Goal: Task Accomplishment & Management: Use online tool/utility

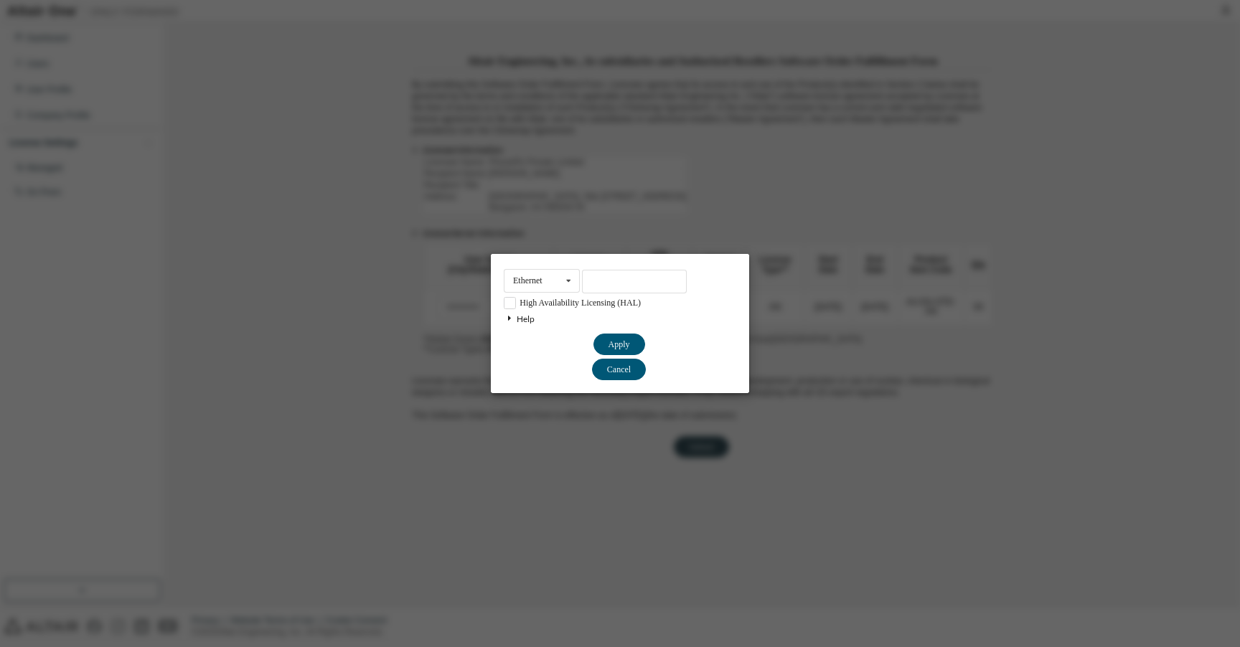
click at [643, 288] on input "text" at bounding box center [634, 282] width 105 height 24
type input "**********"
click at [627, 355] on button "Cancel" at bounding box center [619, 345] width 52 height 22
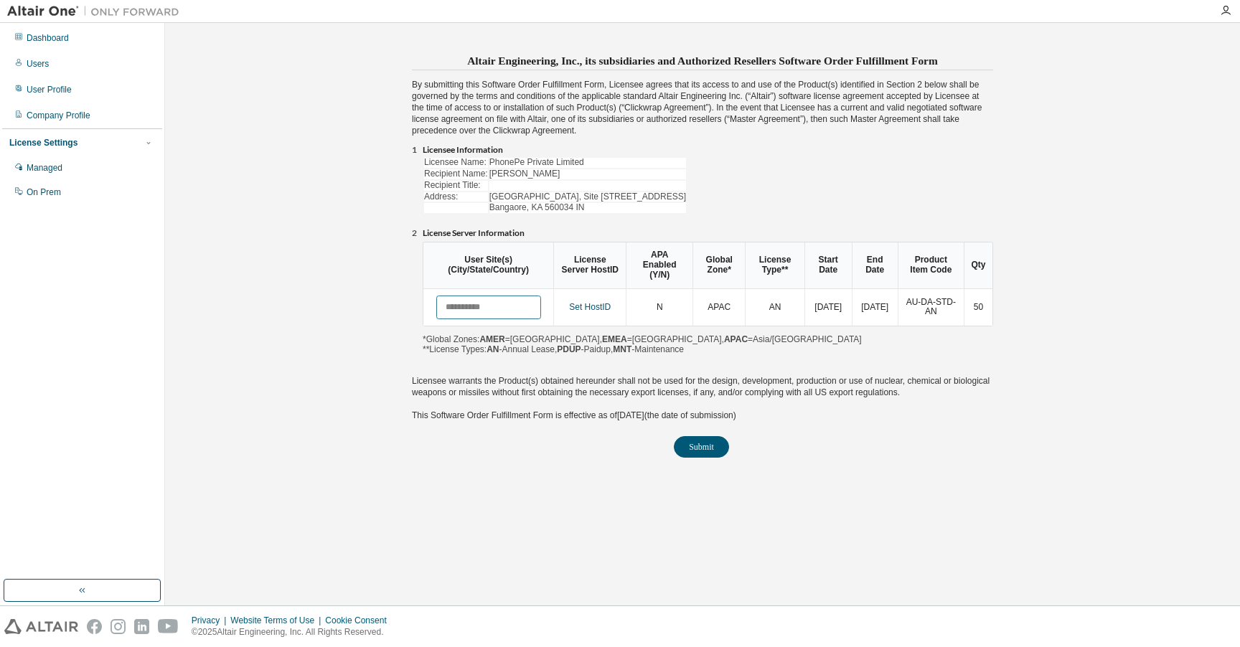
click at [499, 307] on input "text" at bounding box center [488, 308] width 105 height 24
click at [702, 447] on button "Submit" at bounding box center [701, 447] width 55 height 22
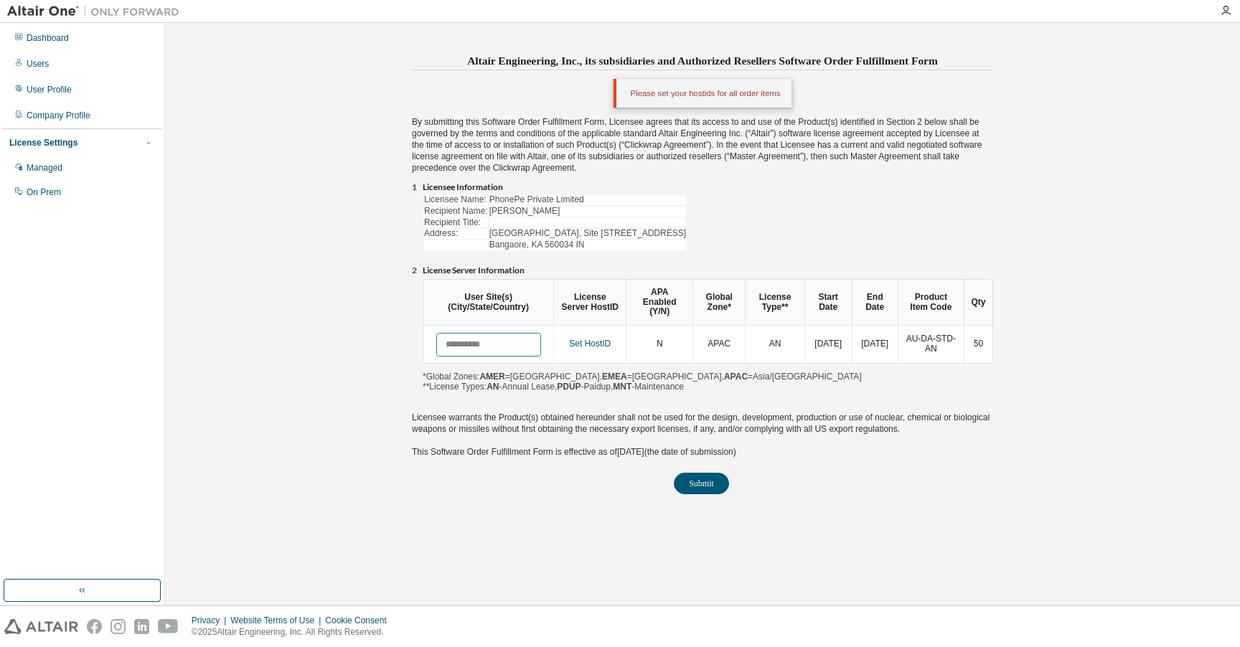
click at [478, 351] on input "text" at bounding box center [488, 345] width 105 height 24
paste input "**********"
type input "**********"
click at [649, 96] on div "Please set your hostids for all order items" at bounding box center [702, 93] width 179 height 29
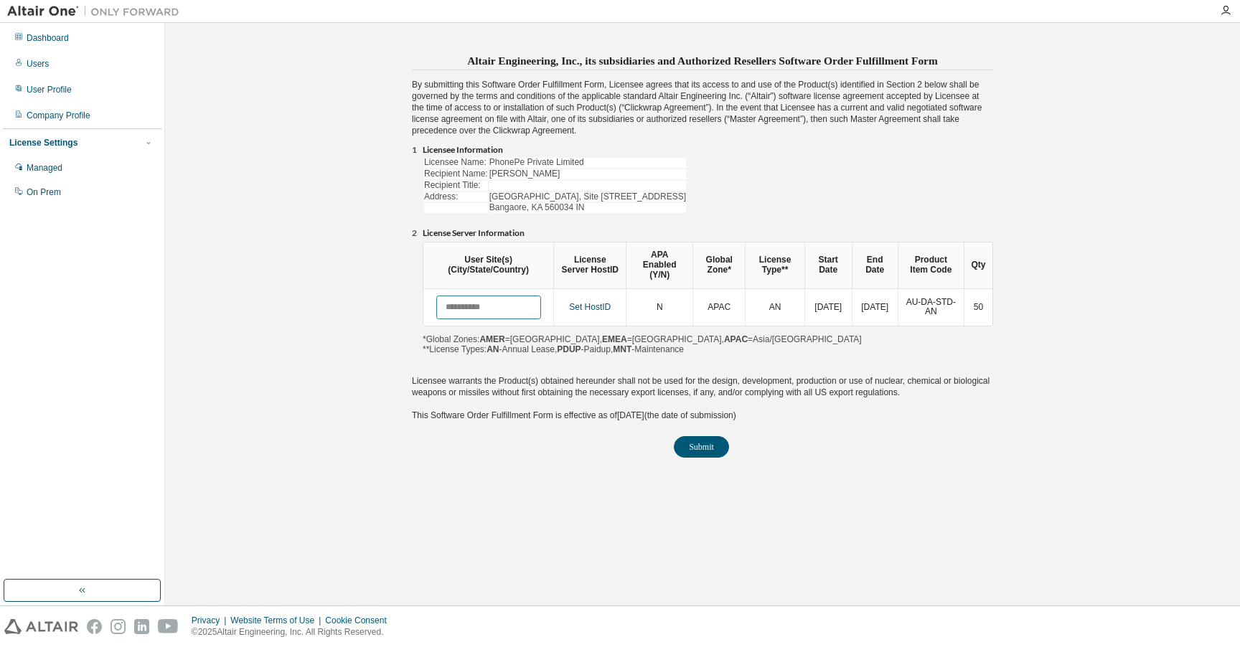
click at [486, 307] on input "text" at bounding box center [488, 308] width 105 height 24
click at [705, 447] on button "Submit" at bounding box center [701, 447] width 55 height 22
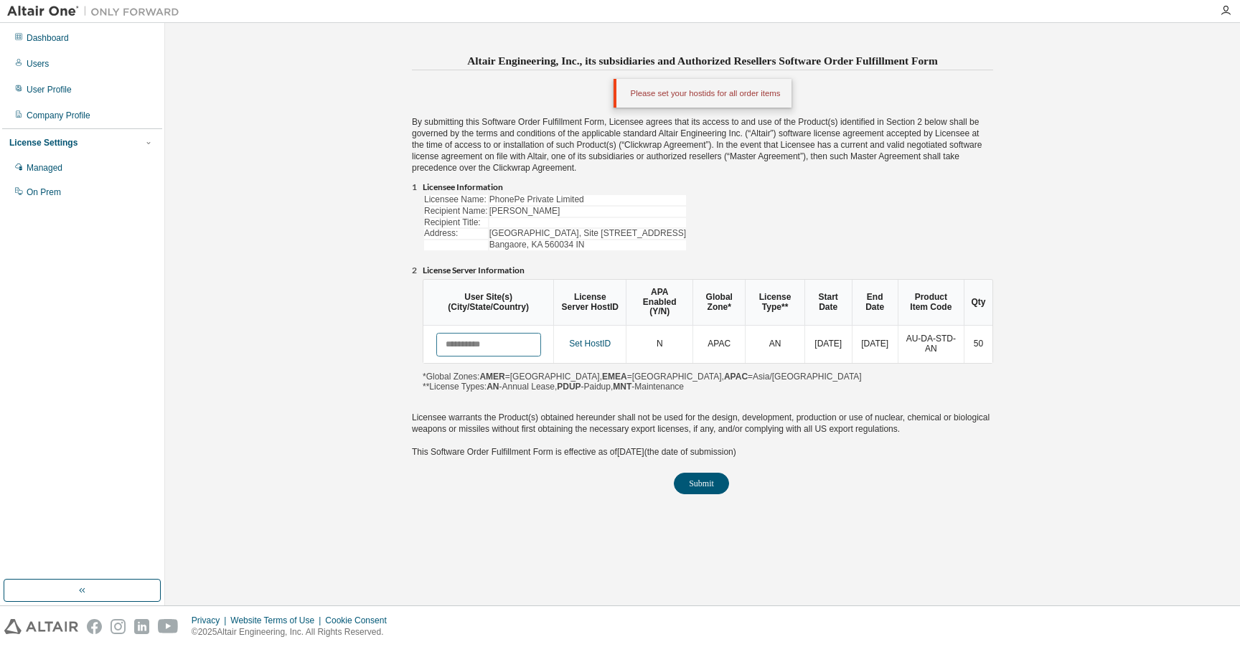
click at [482, 351] on input "text" at bounding box center [488, 345] width 105 height 24
click at [56, 89] on div "User Profile" at bounding box center [49, 89] width 45 height 11
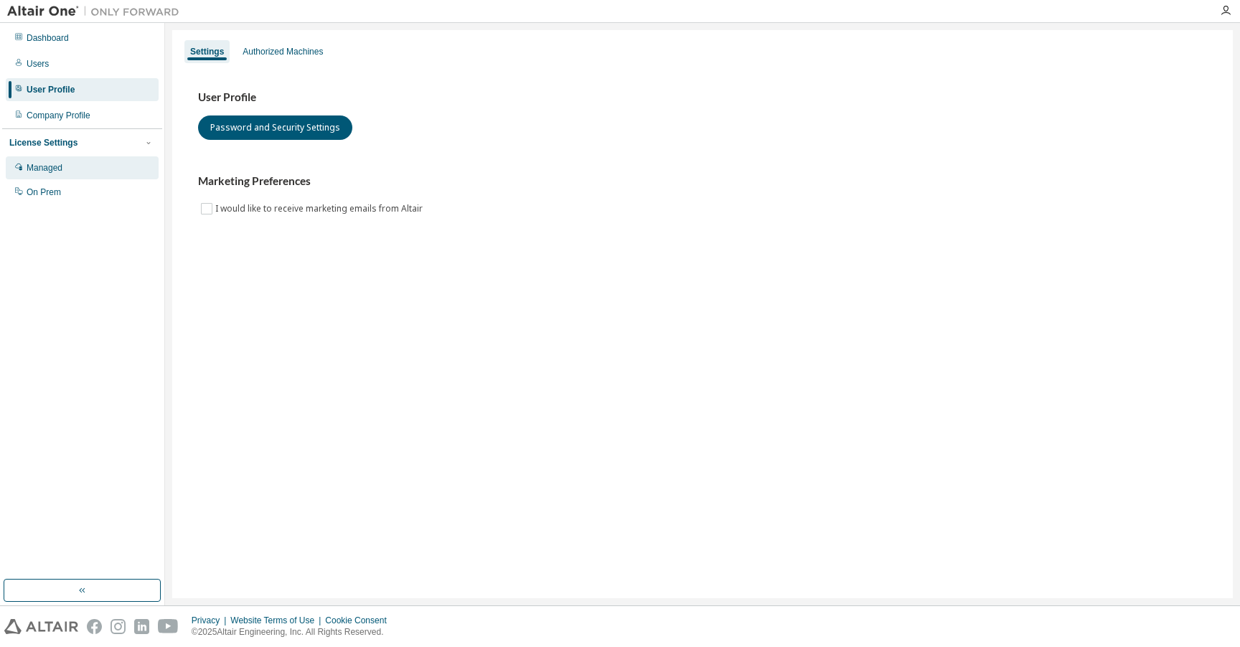
click at [55, 169] on div "Managed" at bounding box center [45, 167] width 36 height 11
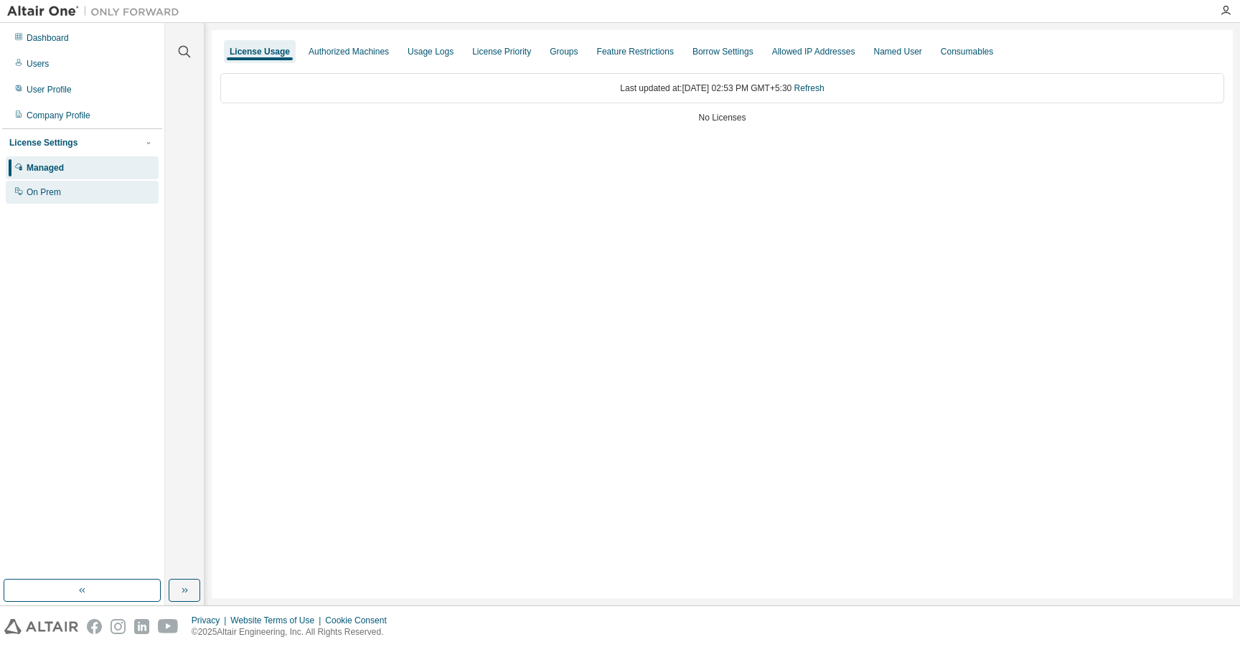
click at [62, 193] on div "On Prem" at bounding box center [82, 192] width 153 height 23
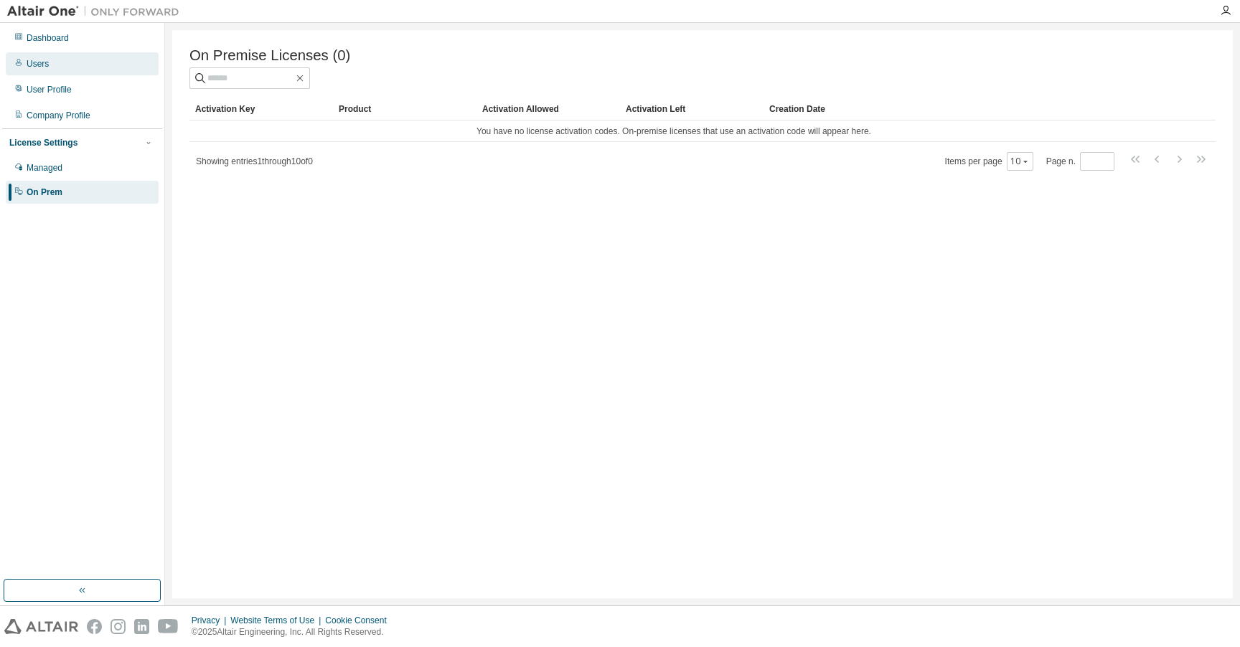
click at [58, 58] on div "Users" at bounding box center [82, 63] width 153 height 23
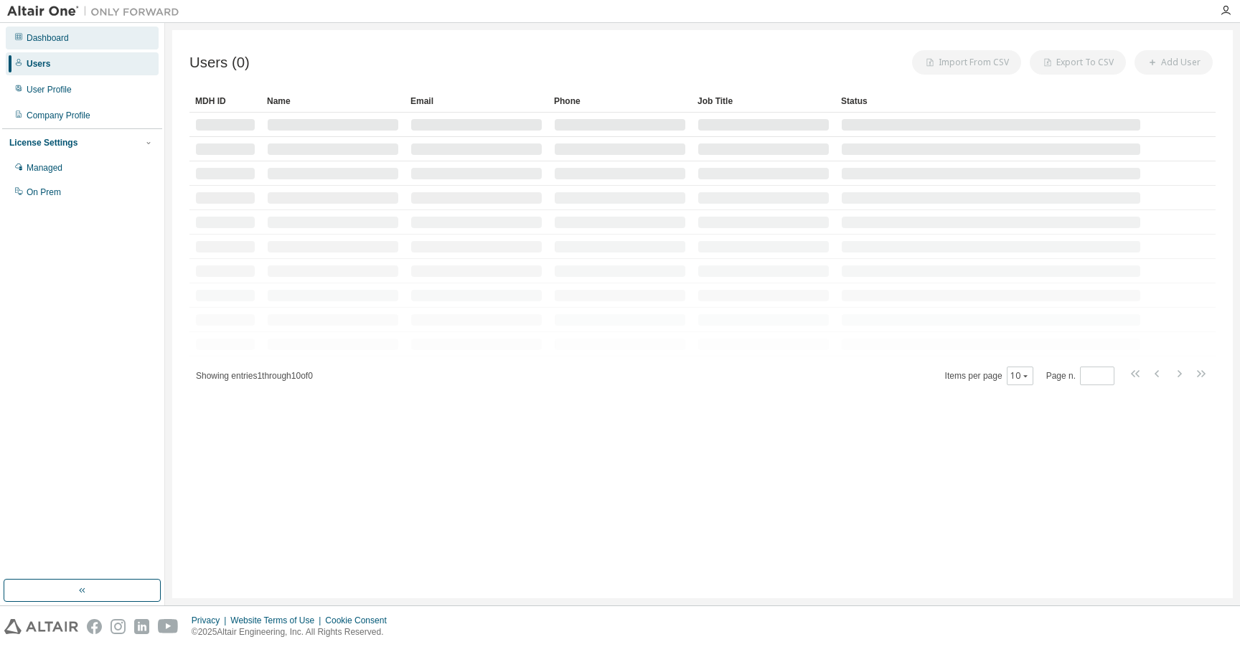
click at [72, 37] on div "Dashboard" at bounding box center [82, 38] width 153 height 23
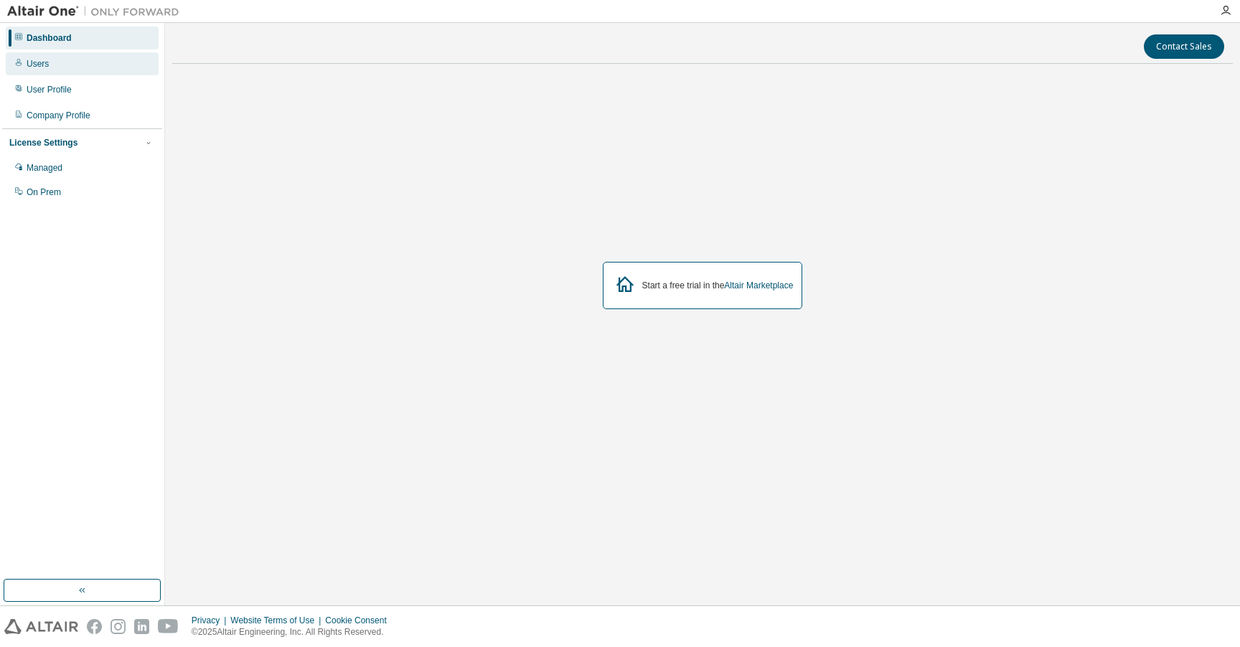
click at [62, 65] on div "Users" at bounding box center [82, 63] width 153 height 23
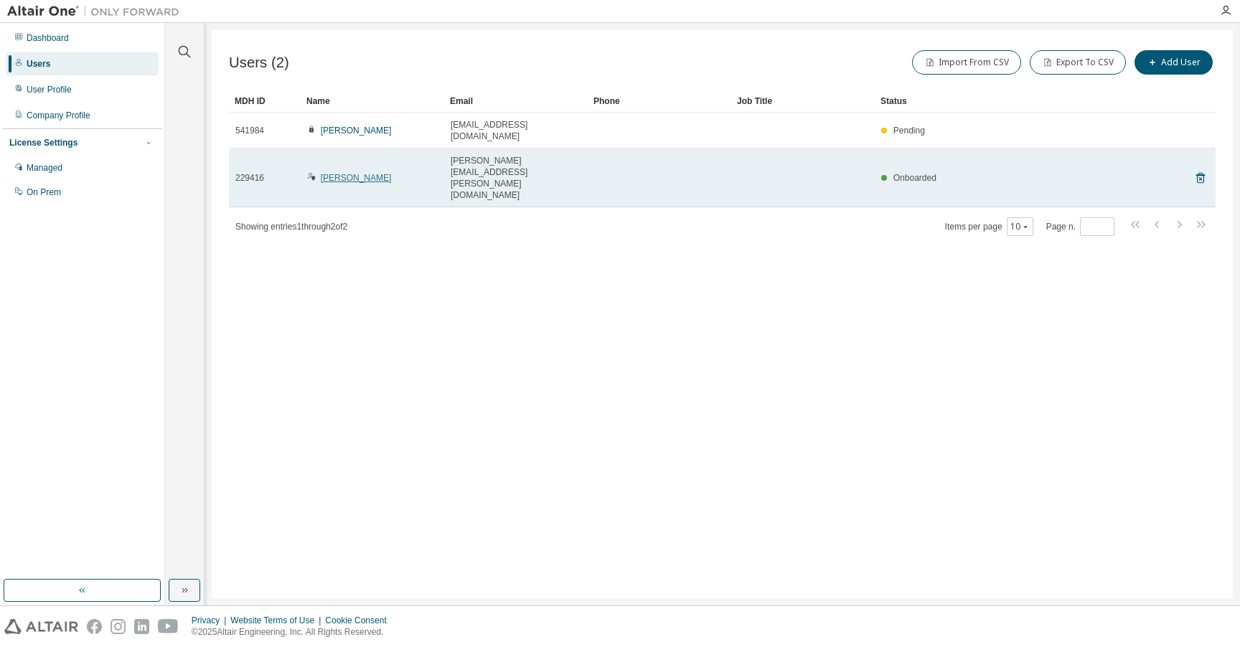
click at [345, 173] on link "niladry chowdhury" at bounding box center [356, 178] width 71 height 10
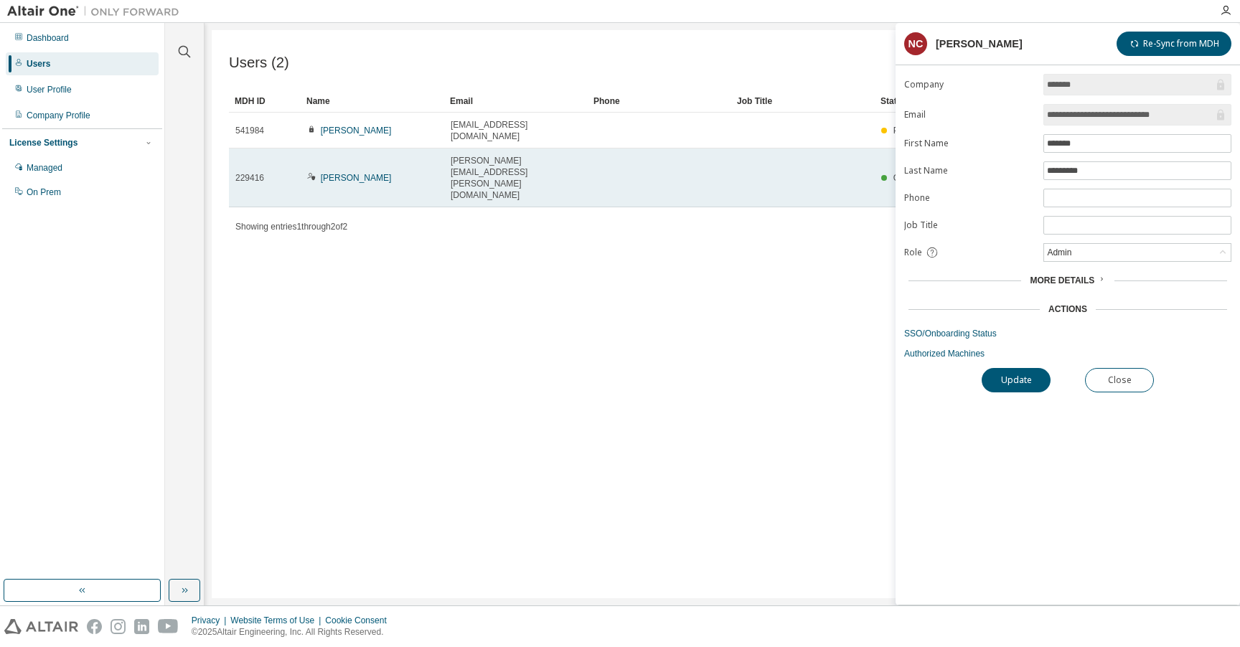
click at [248, 172] on span "229416" at bounding box center [249, 177] width 29 height 11
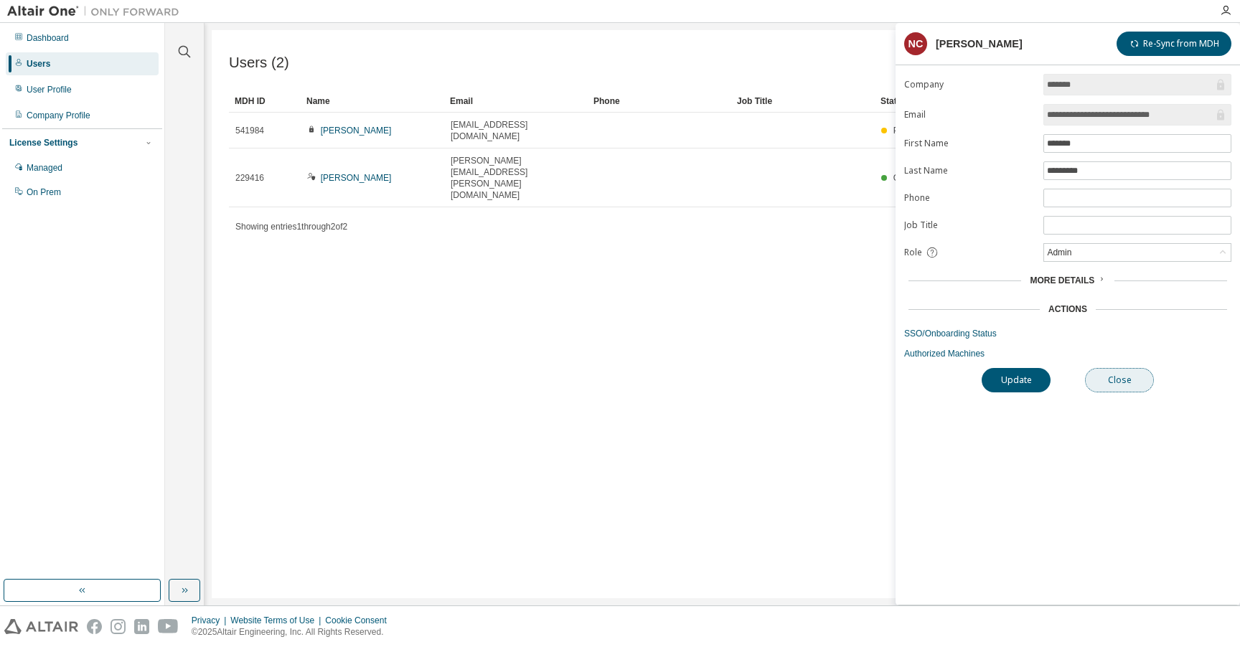
click at [1126, 387] on button "Close" at bounding box center [1119, 380] width 69 height 24
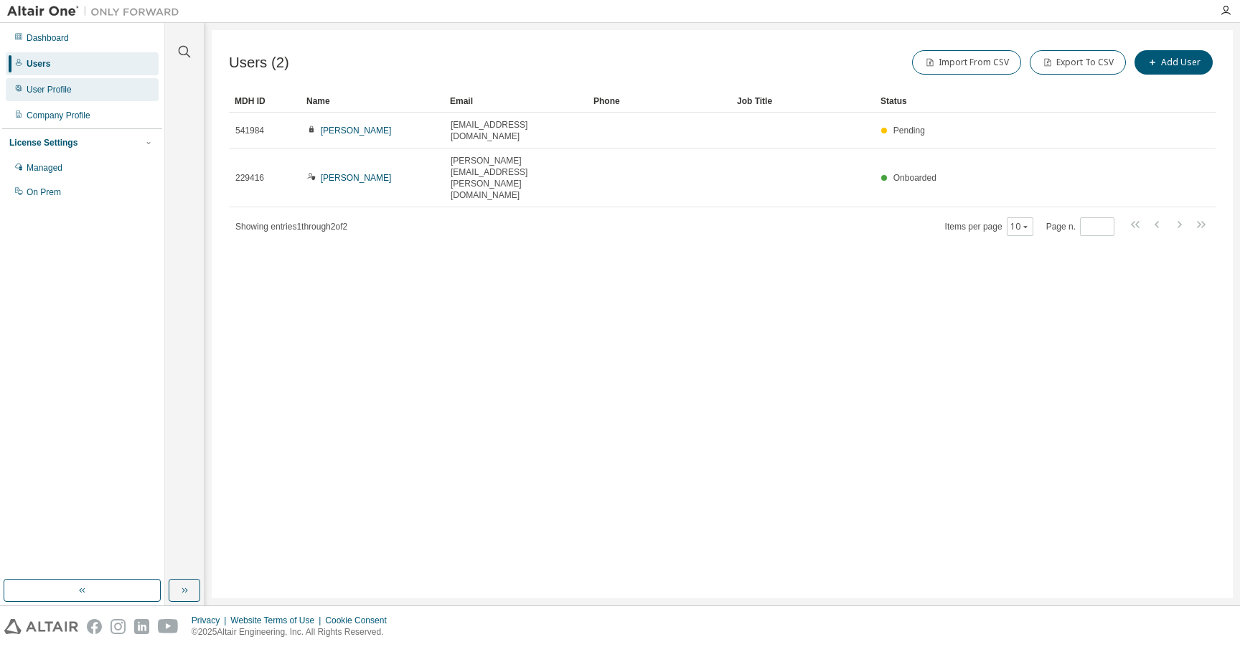
click at [98, 89] on div "User Profile" at bounding box center [82, 89] width 153 height 23
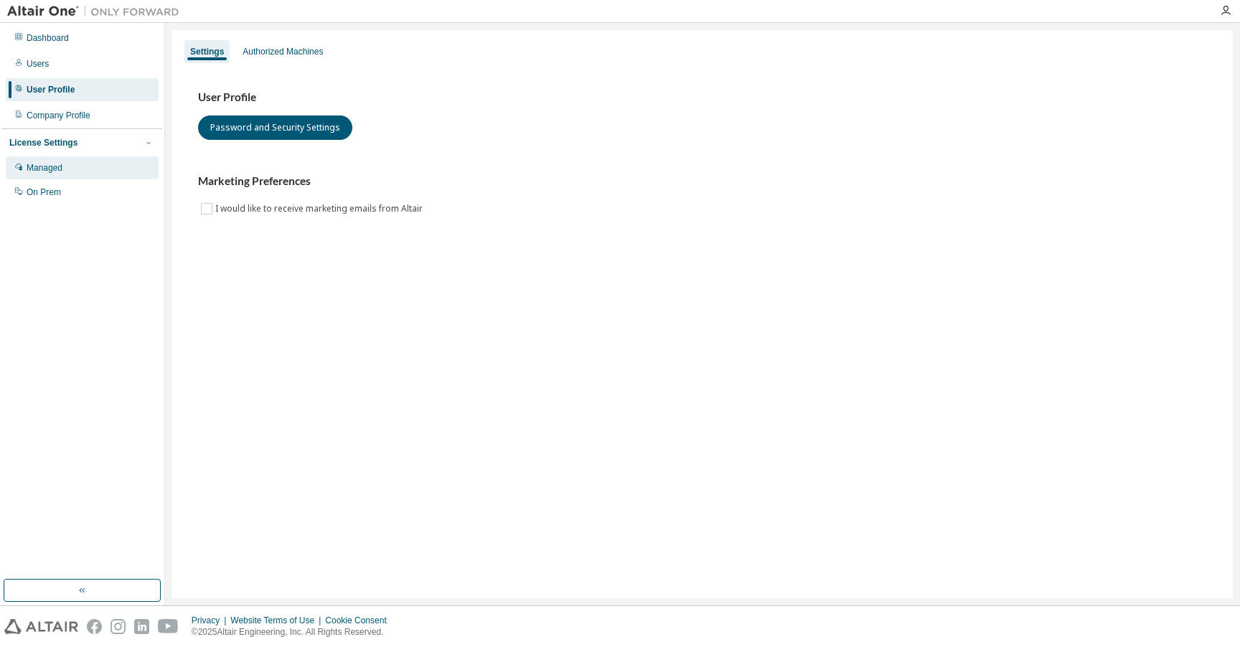
click at [46, 164] on div "Managed" at bounding box center [45, 167] width 36 height 11
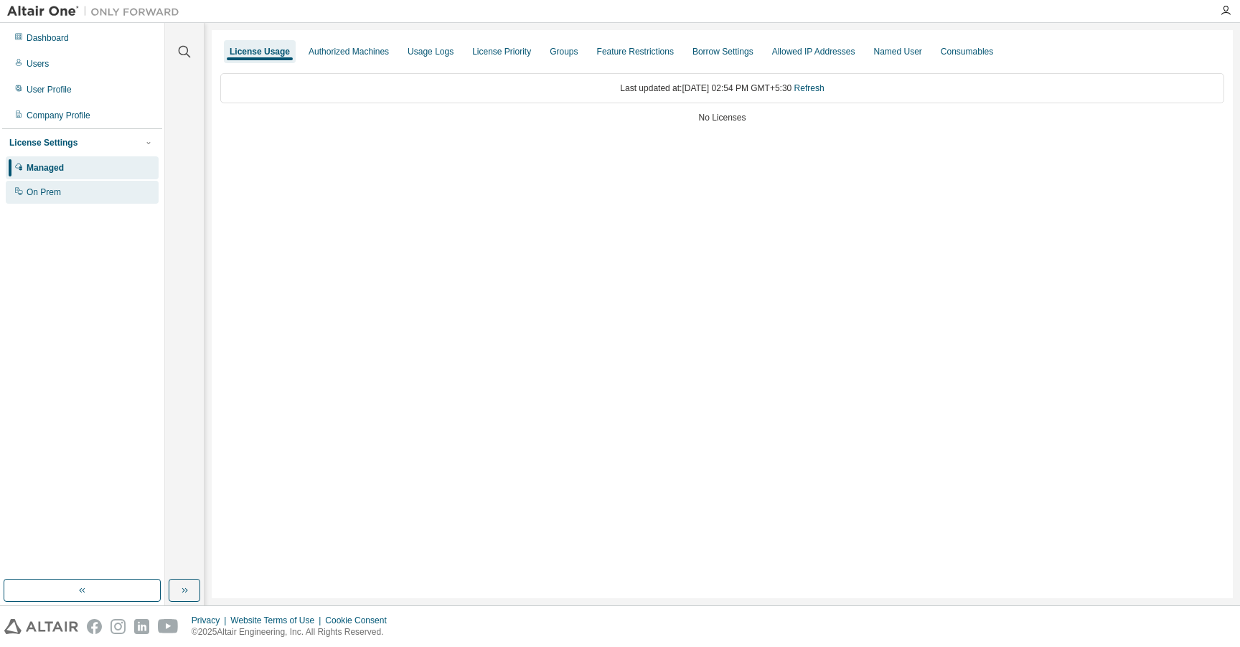
click at [39, 203] on div "On Prem" at bounding box center [82, 192] width 153 height 23
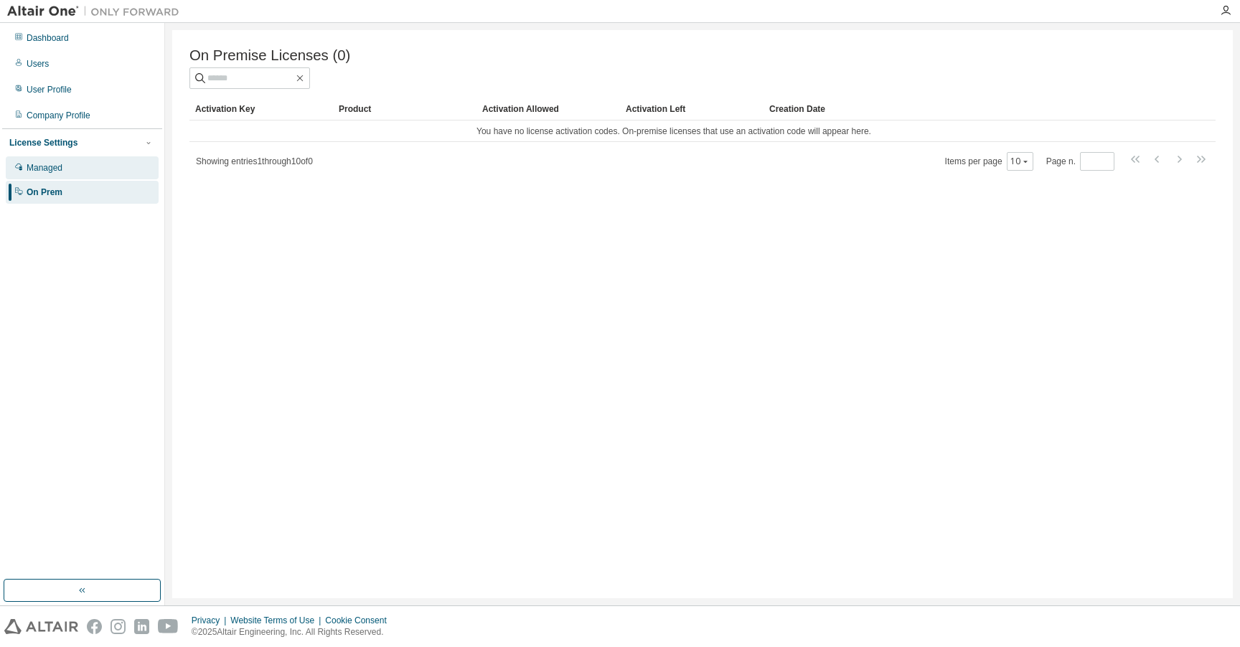
click at [70, 172] on div "Managed" at bounding box center [82, 167] width 153 height 23
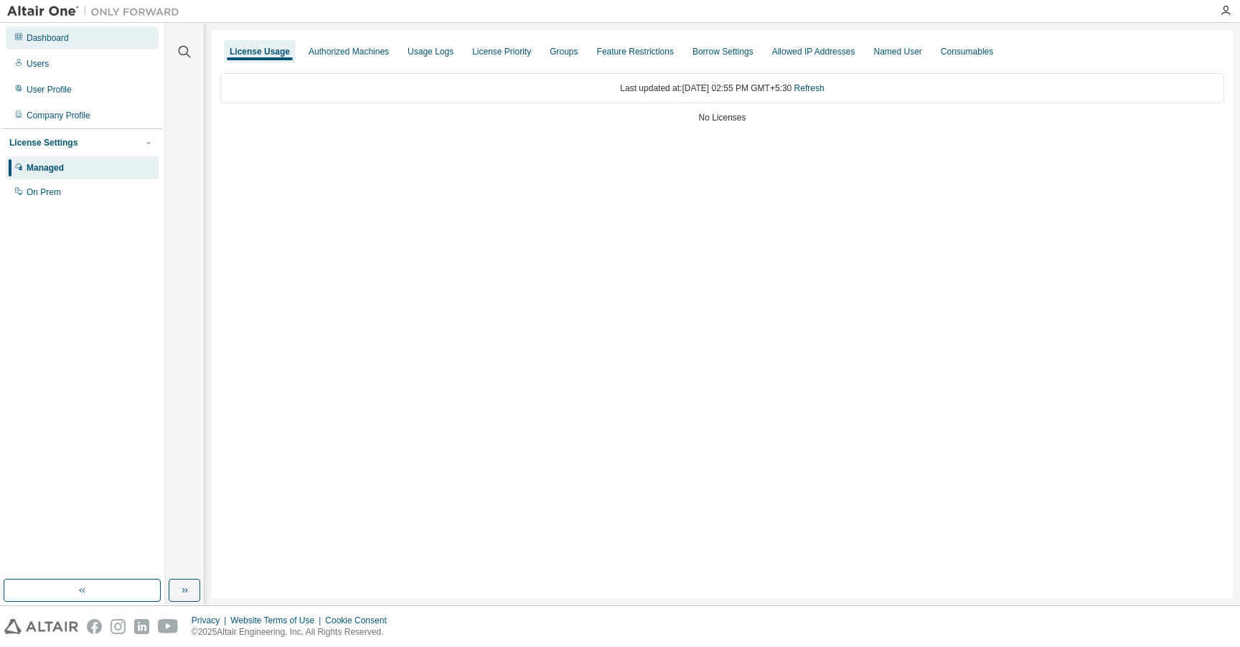
click at [82, 32] on div "Dashboard" at bounding box center [82, 38] width 153 height 23
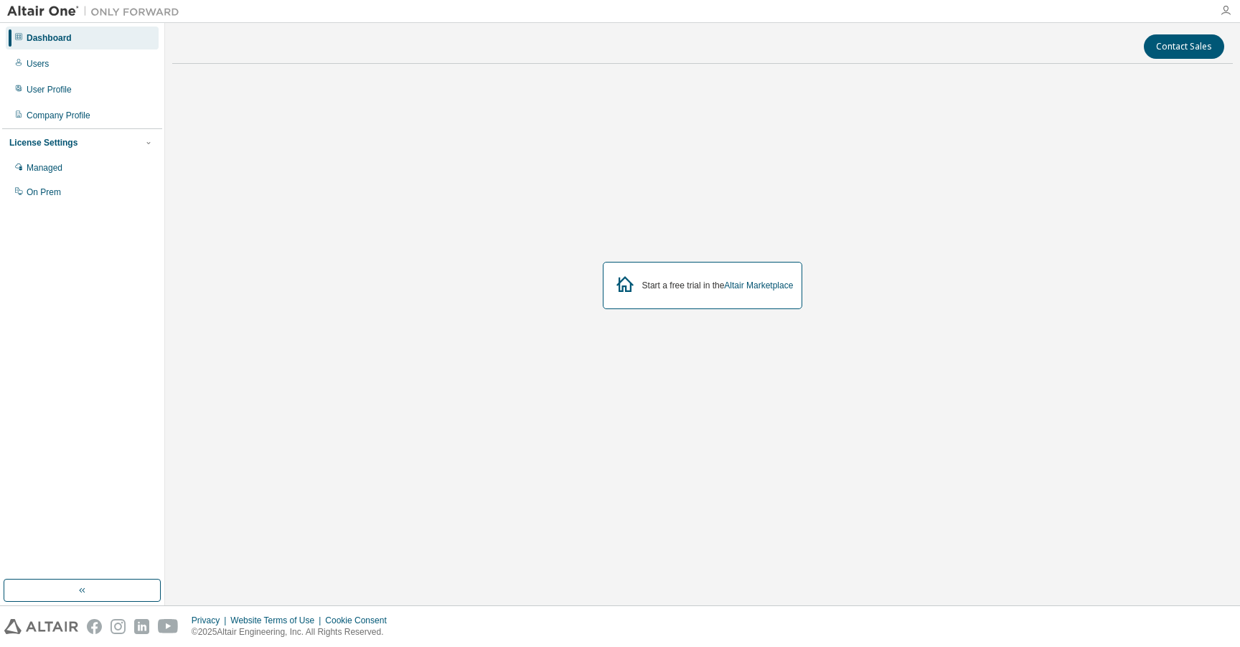
click at [1226, 12] on icon "button" at bounding box center [1225, 10] width 11 height 11
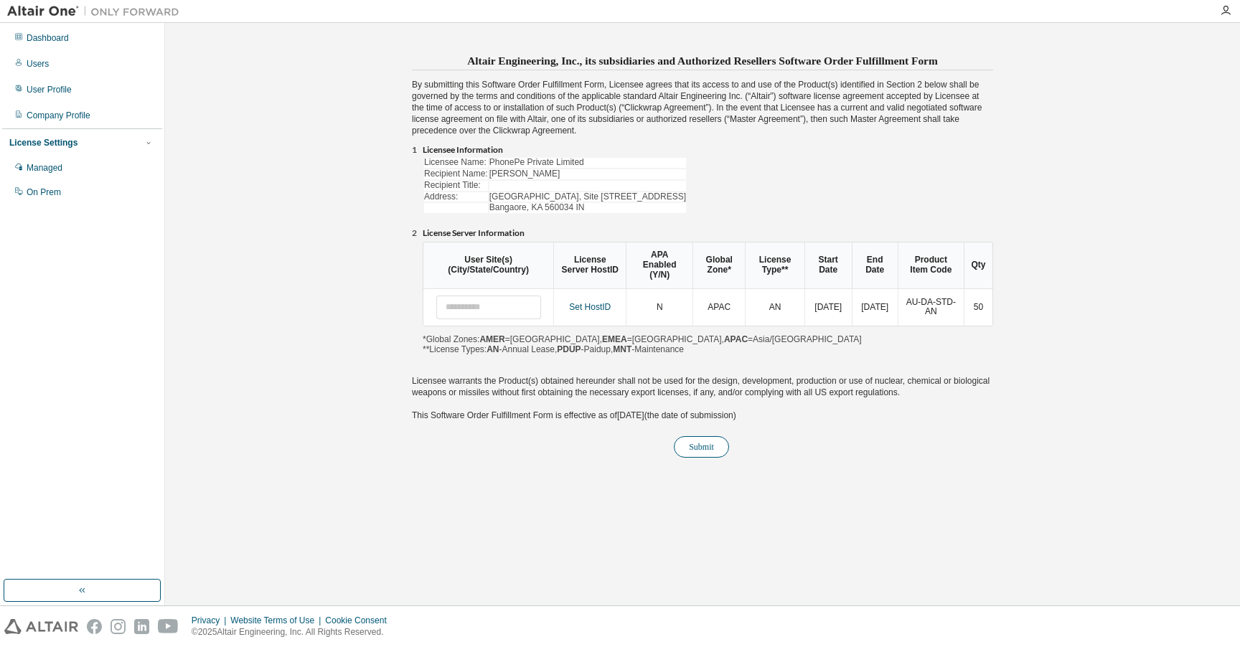
click at [703, 447] on button "Submit" at bounding box center [701, 447] width 55 height 22
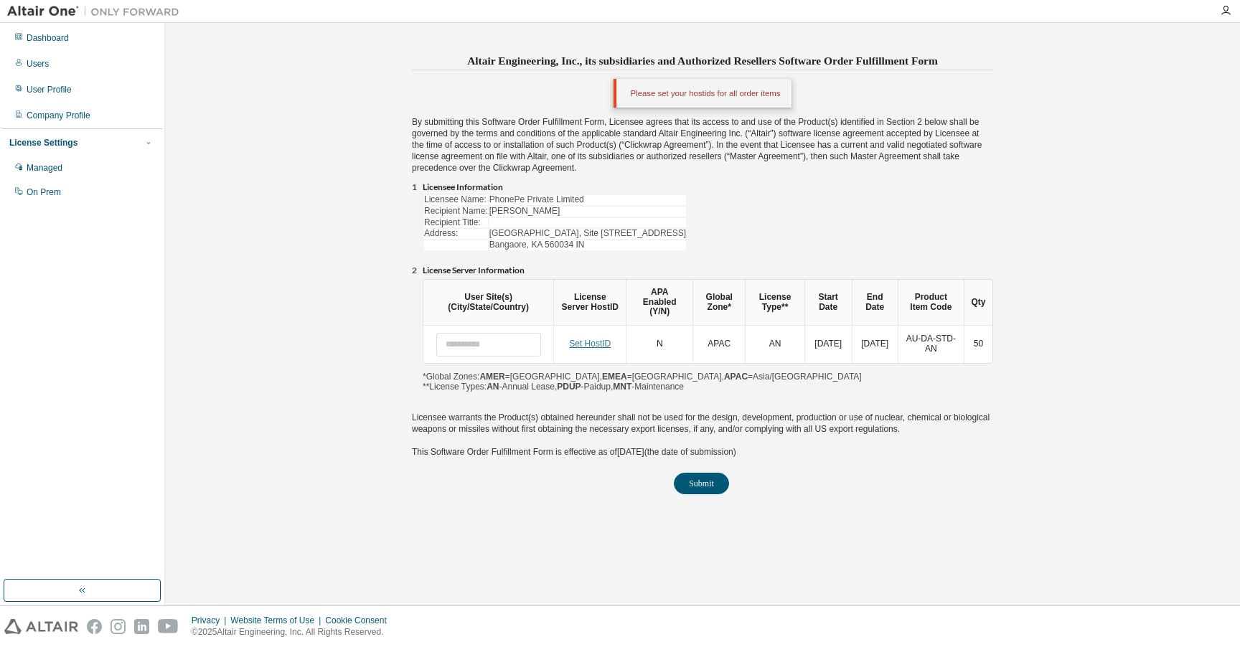
click at [590, 344] on link "Set HostID" at bounding box center [590, 344] width 42 height 10
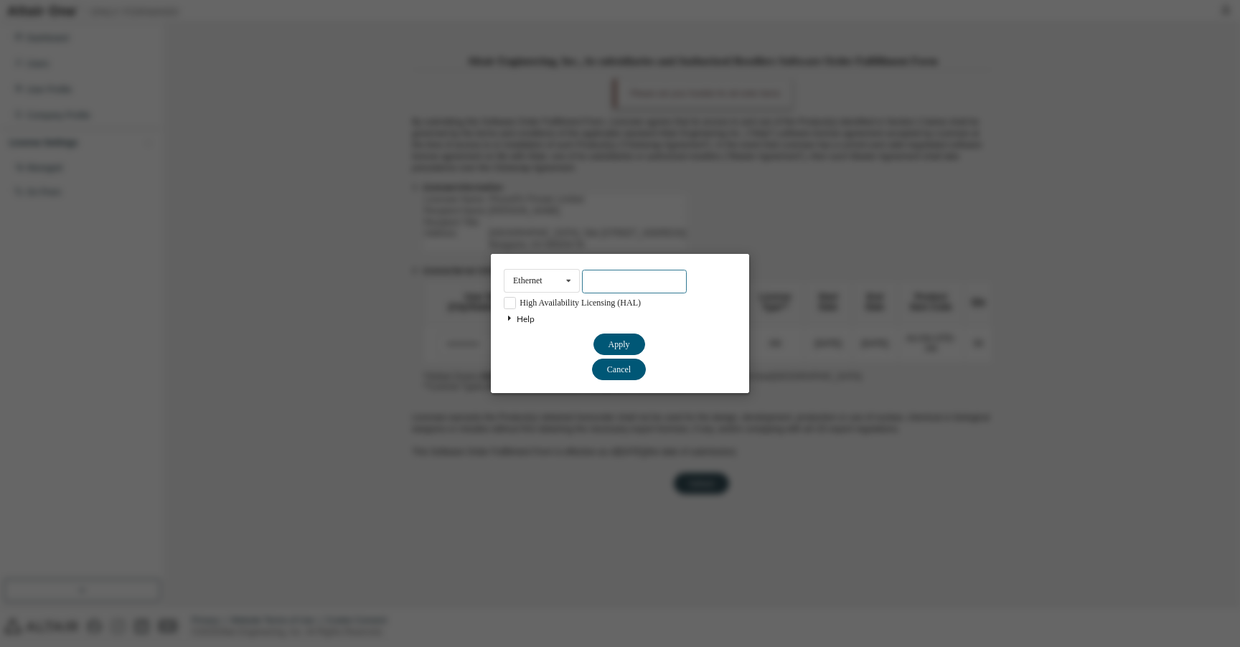
click at [613, 275] on input "text" at bounding box center [634, 282] width 105 height 24
paste input "**********"
type input "**********"
click at [557, 281] on div "Ethernet Ethernet Dongle HardDisk Long" at bounding box center [542, 281] width 76 height 24
click at [724, 269] on div "**********" at bounding box center [620, 281] width 232 height 24
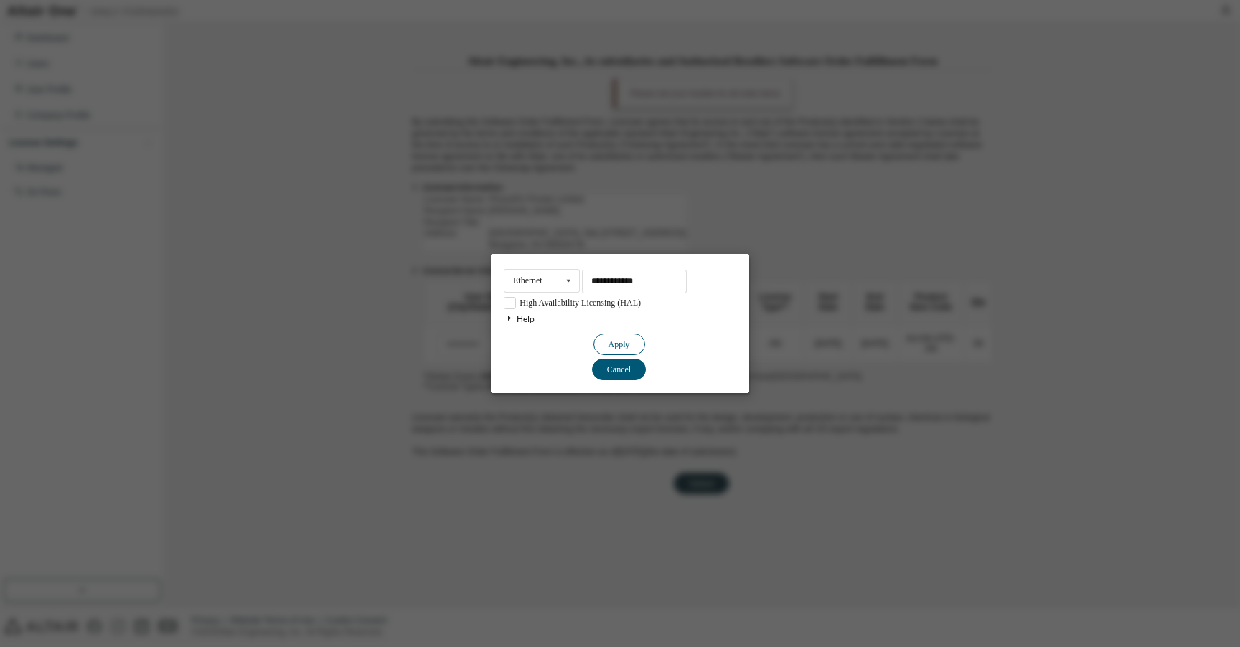
click at [618, 342] on button "Apply" at bounding box center [619, 345] width 52 height 22
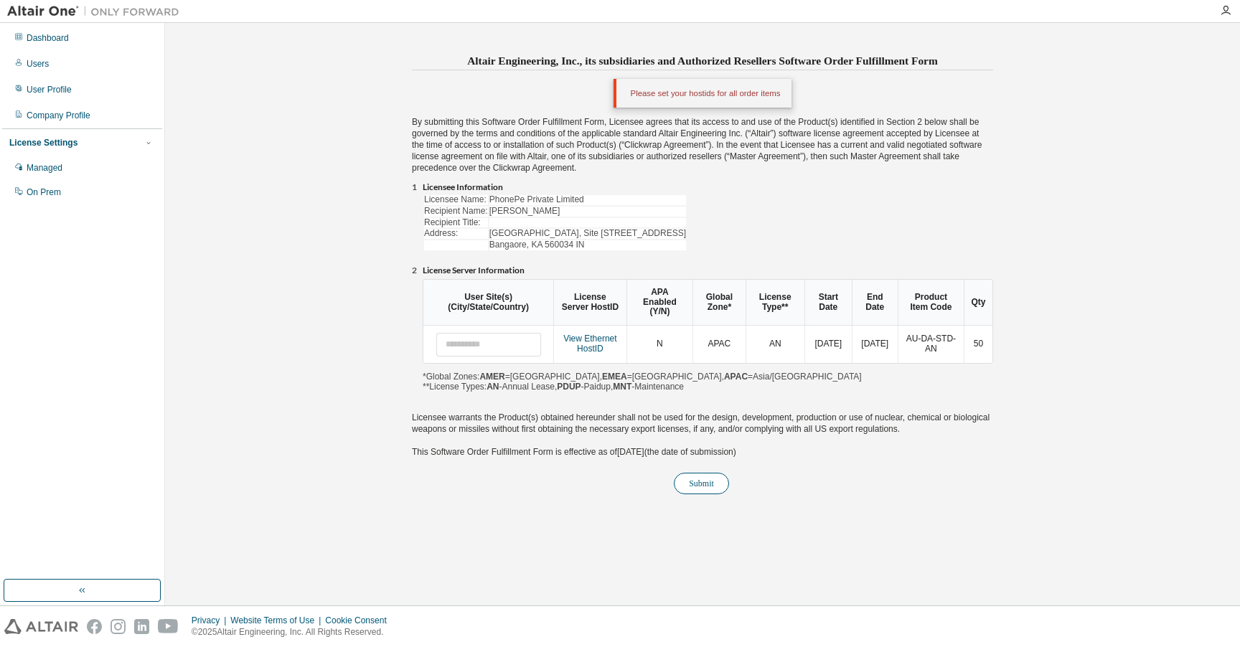
click at [695, 491] on button "Submit" at bounding box center [701, 484] width 55 height 22
